Goal: Find contact information: Find contact information

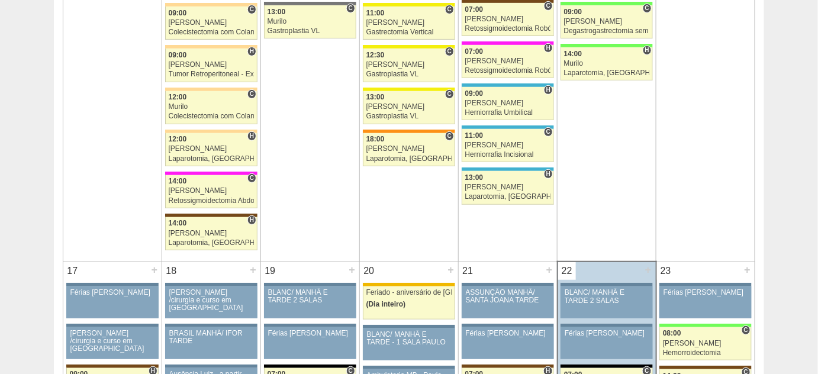
scroll to position [1560, 0]
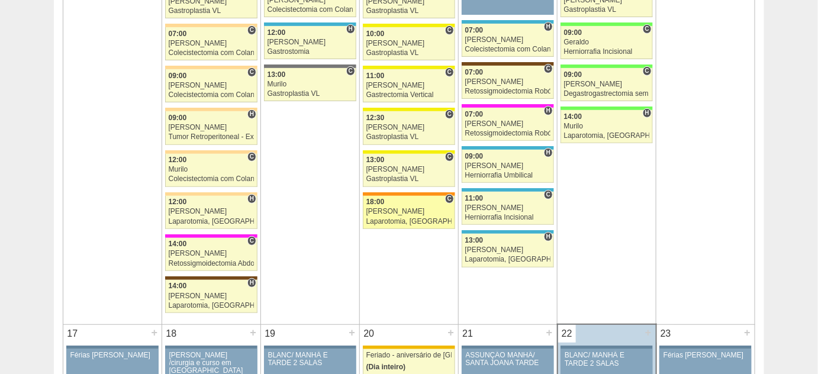
click at [375, 208] on link "88303 Bruno C 18:00 Bruno Laparotomia, Biópsia, Drenagem, Bridas VL Hospital Sã…" at bounding box center [409, 212] width 92 height 33
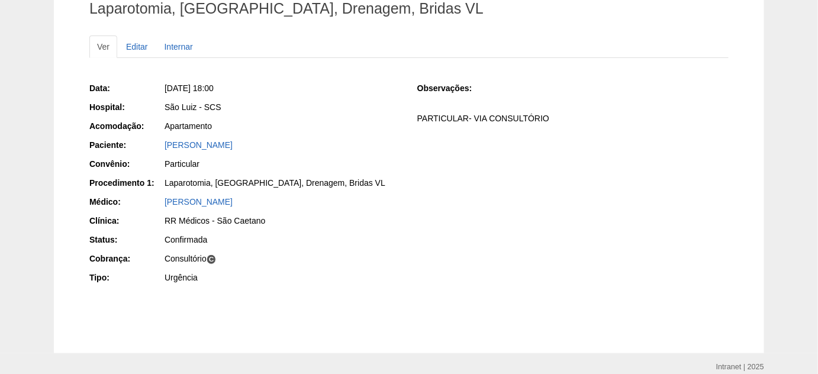
scroll to position [107, 0]
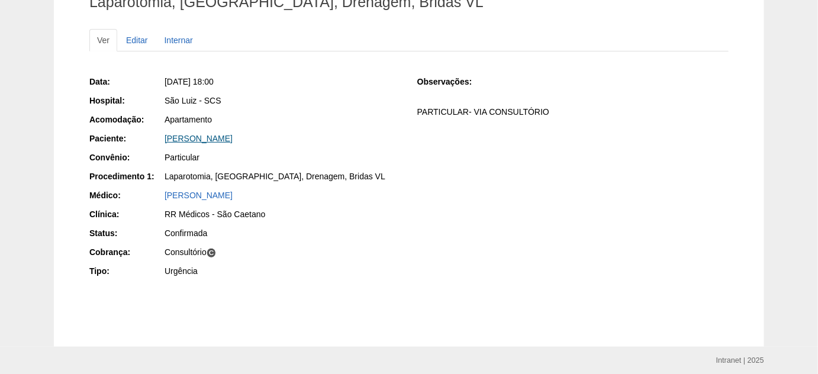
click at [223, 139] on link "[PERSON_NAME]" at bounding box center [199, 138] width 68 height 9
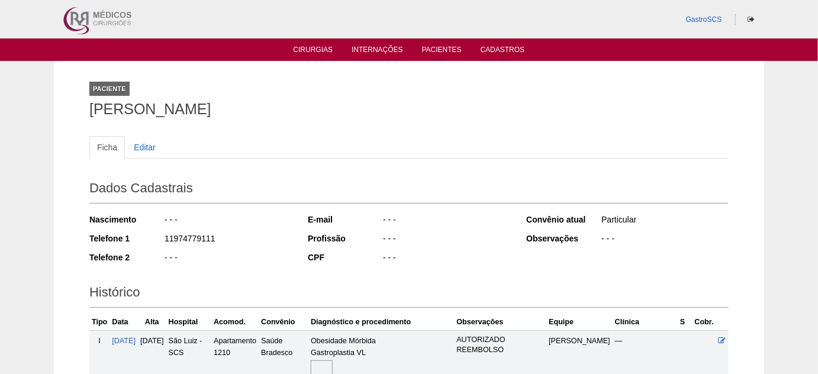
drag, startPoint x: 215, startPoint y: 239, endPoint x: 151, endPoint y: 238, distance: 63.9
click at [151, 238] on div "Telefone 1 11974779111" at bounding box center [190, 240] width 202 height 15
copy div "11974779111"
